Goal: Transaction & Acquisition: Purchase product/service

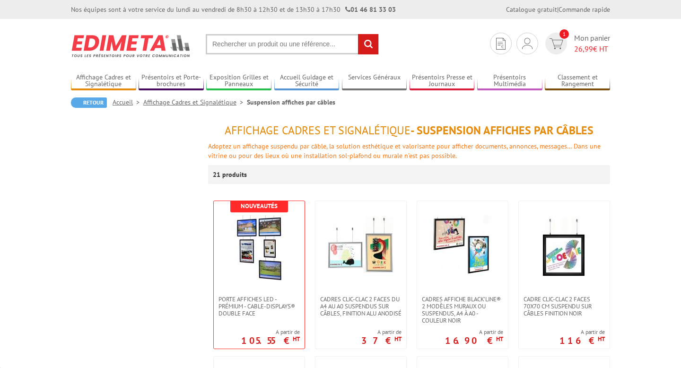
scroll to position [616, 0]
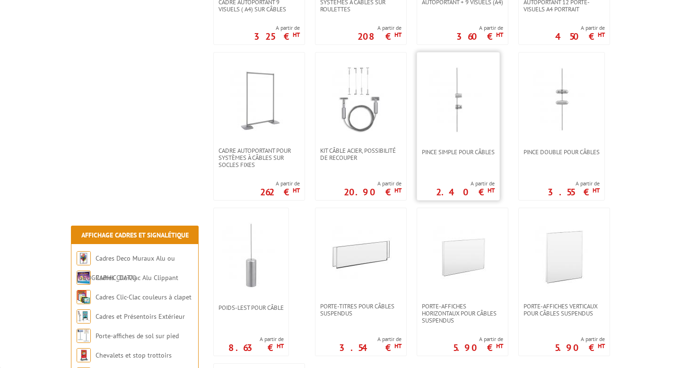
click at [472, 128] on img at bounding box center [458, 100] width 66 height 66
click at [468, 104] on img at bounding box center [458, 100] width 66 height 66
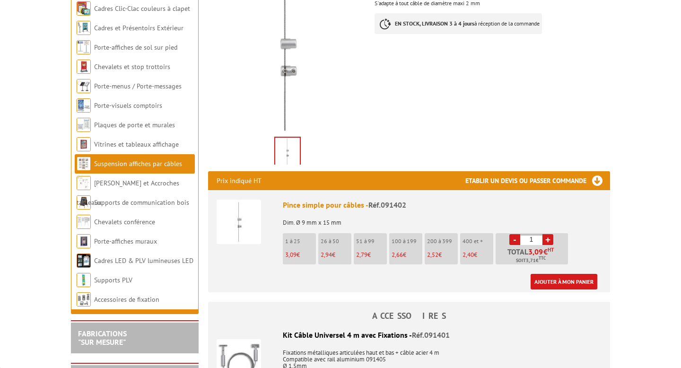
scroll to position [186, 0]
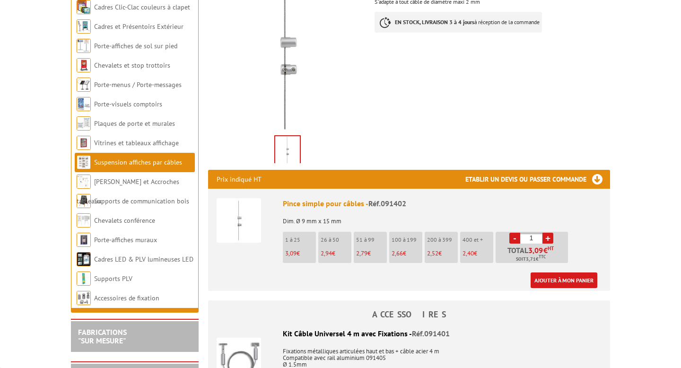
click at [550, 237] on link "+" at bounding box center [548, 238] width 11 height 11
type input "2"
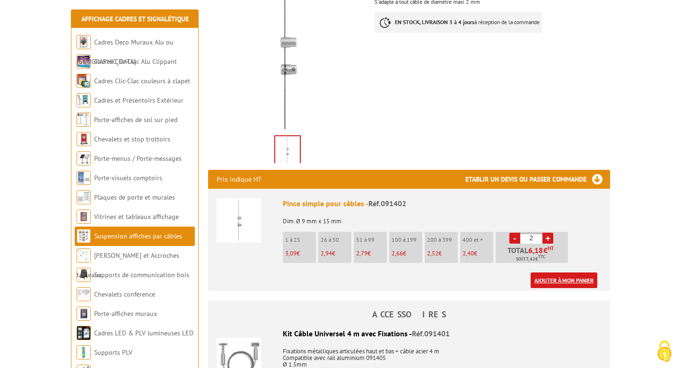
click at [561, 283] on link "Ajouter à mon panier" at bounding box center [564, 281] width 67 height 16
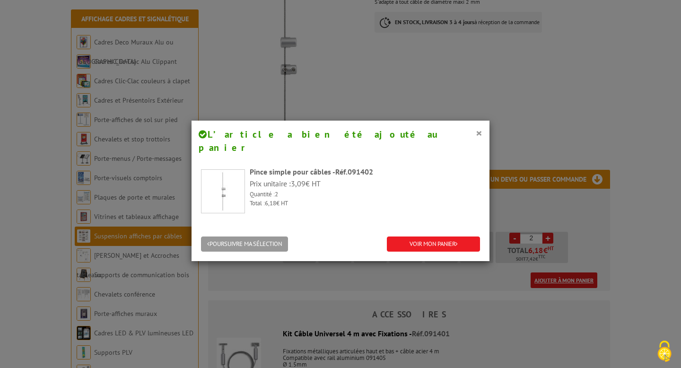
scroll to position [0, 0]
click at [415, 237] on link "VOIR MON PANIER" at bounding box center [433, 245] width 93 height 16
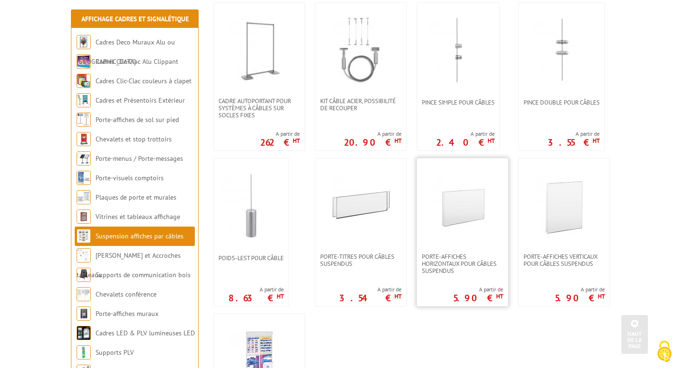
scroll to position [666, 0]
click at [471, 233] on img at bounding box center [463, 205] width 66 height 66
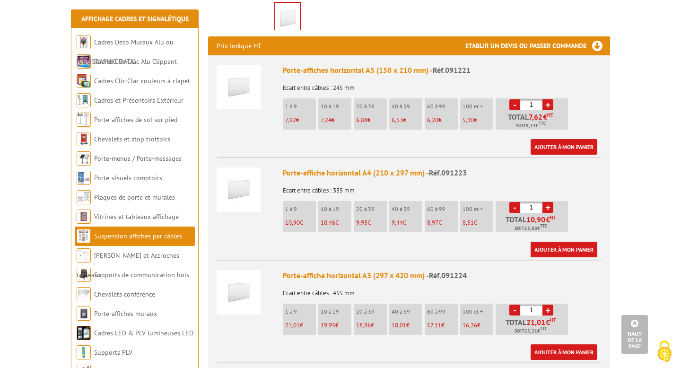
scroll to position [336, 0]
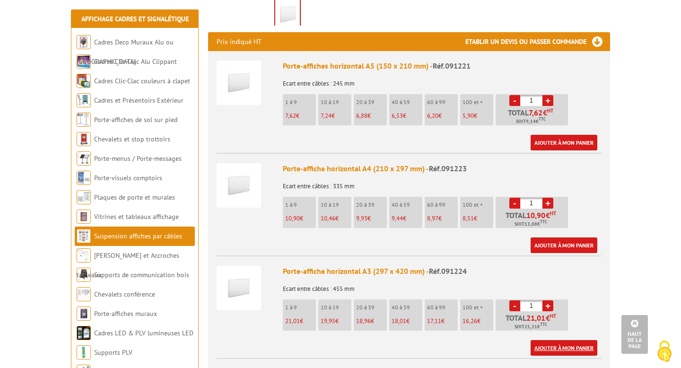
click at [553, 340] on link "Ajouter à mon panier" at bounding box center [564, 348] width 67 height 16
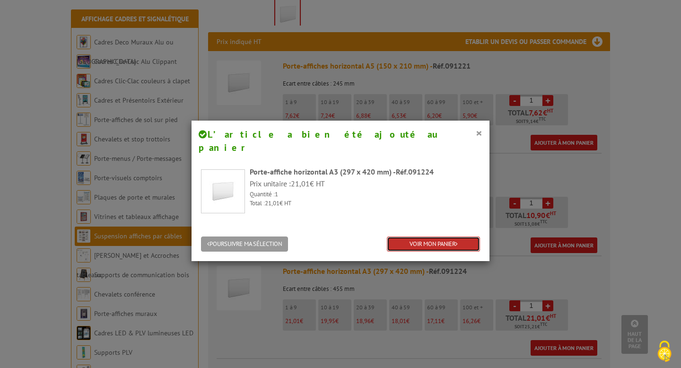
click at [437, 237] on link "VOIR MON PANIER" at bounding box center [433, 245] width 93 height 16
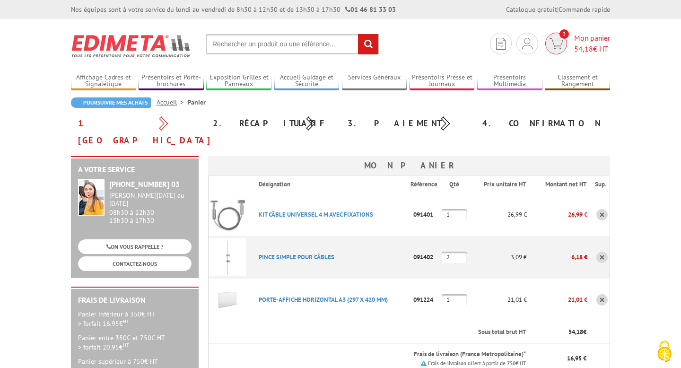
click at [583, 44] on span "54,18" at bounding box center [583, 48] width 19 height 9
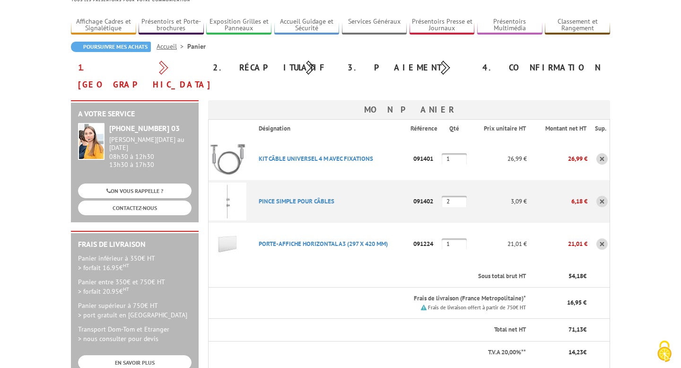
scroll to position [58, 0]
